Goal: Use online tool/utility: Use online tool/utility

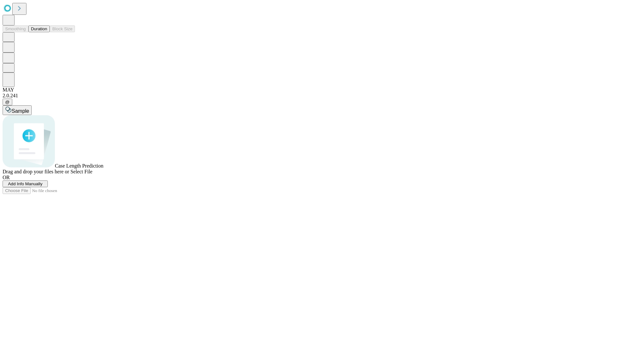
click at [43, 186] on span "Add Info Manually" at bounding box center [25, 184] width 35 height 5
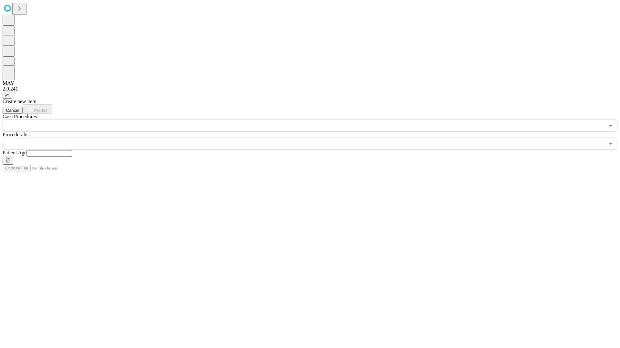
click at [72, 150] on input "text" at bounding box center [49, 153] width 46 height 6
type input "**"
click at [314, 138] on input "text" at bounding box center [304, 144] width 602 height 12
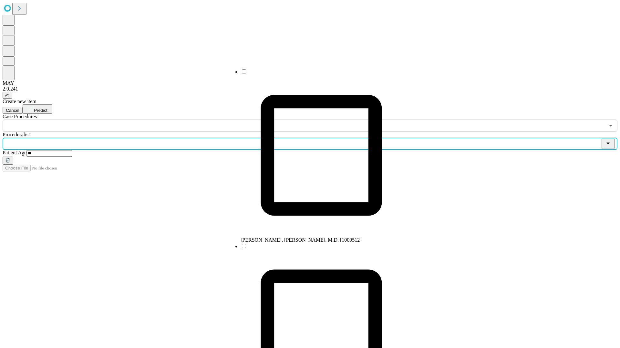
click at [315, 74] on li "[PERSON_NAME], [PERSON_NAME], M.D. [1000512]" at bounding box center [320, 155] width 161 height 175
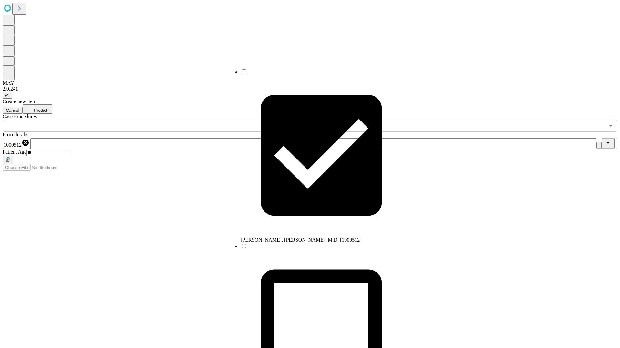
click at [136, 120] on input "text" at bounding box center [304, 126] width 602 height 12
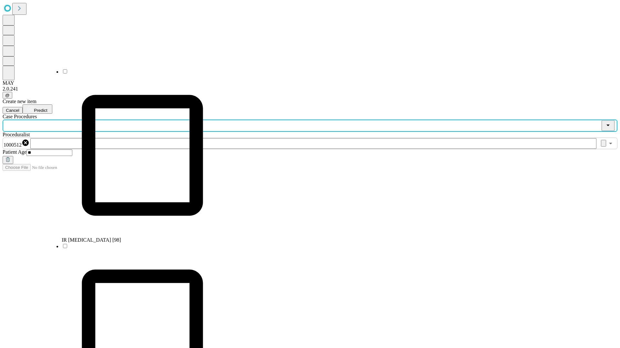
click at [136, 74] on li "IR [MEDICAL_DATA] [98]" at bounding box center [142, 155] width 161 height 175
click at [47, 108] on span "Predict" at bounding box center [40, 110] width 13 height 5
